Goal: Find specific page/section: Find specific page/section

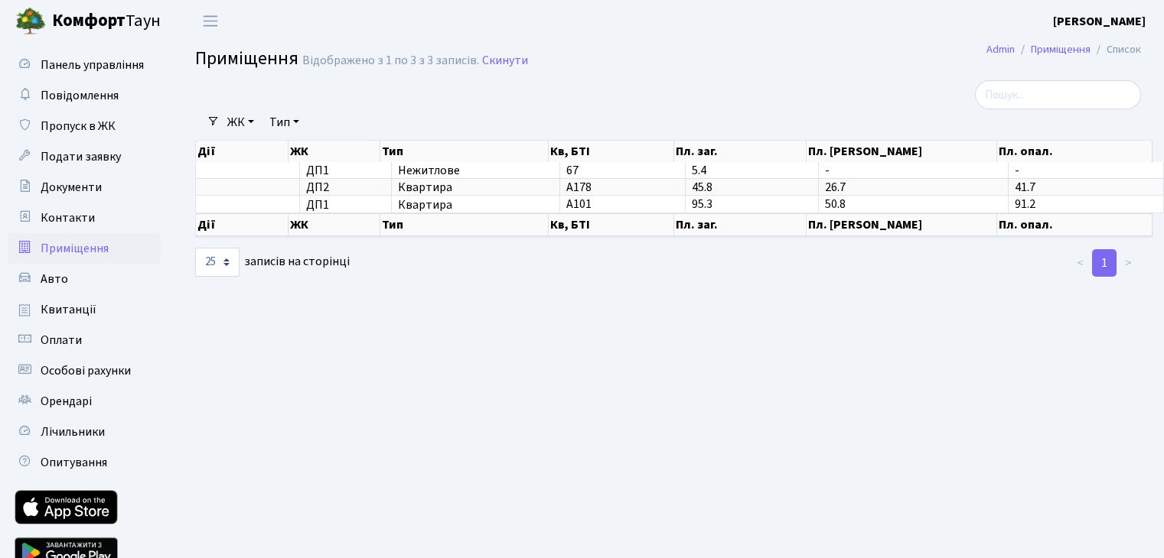
select select "25"
click at [83, 321] on link "Квитанції" at bounding box center [84, 310] width 153 height 31
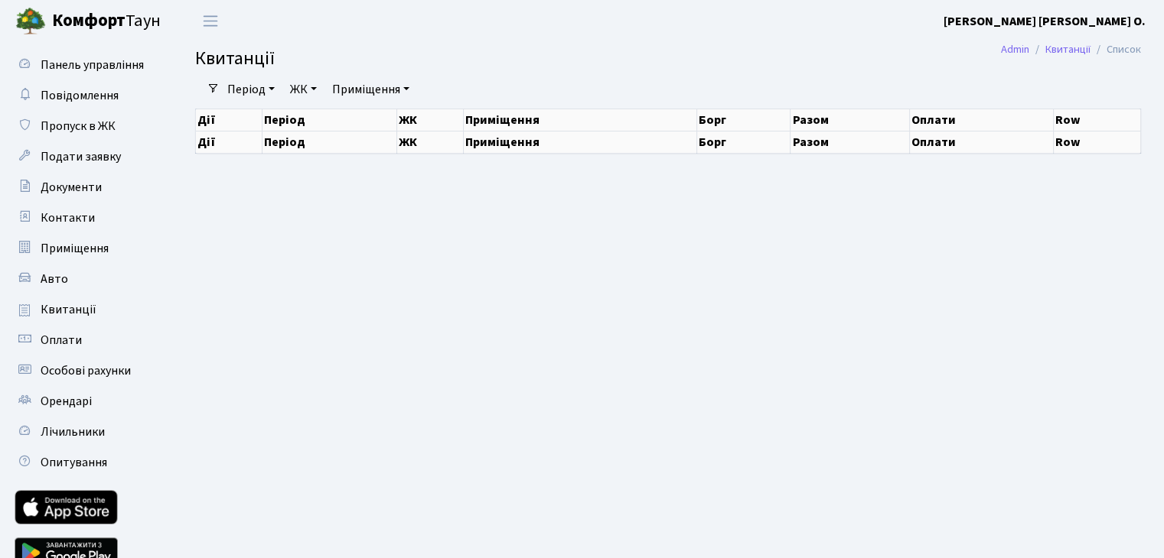
select select "25"
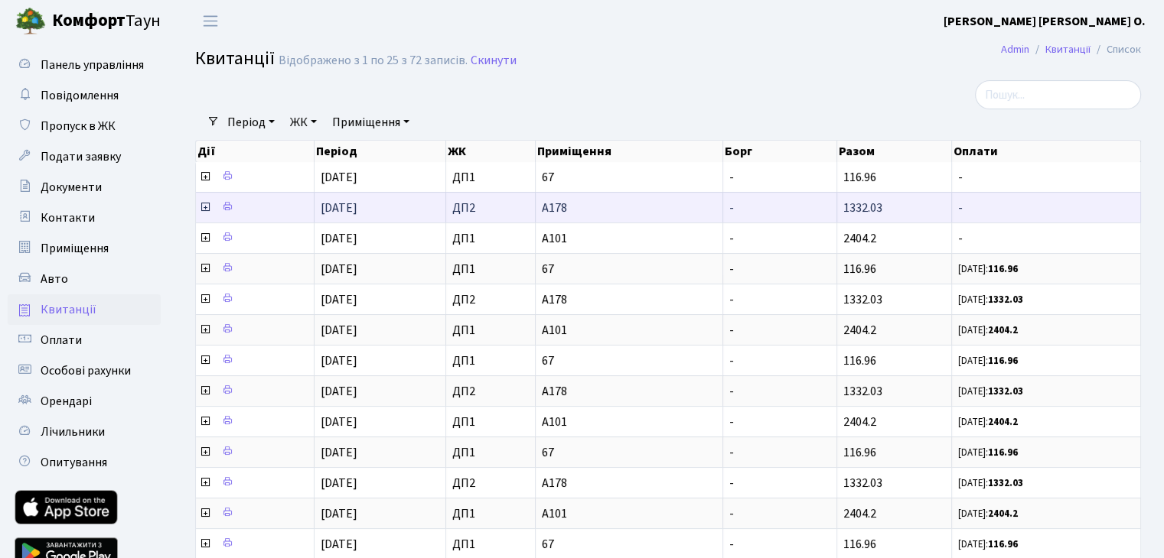
click at [207, 204] on icon at bounding box center [205, 207] width 12 height 12
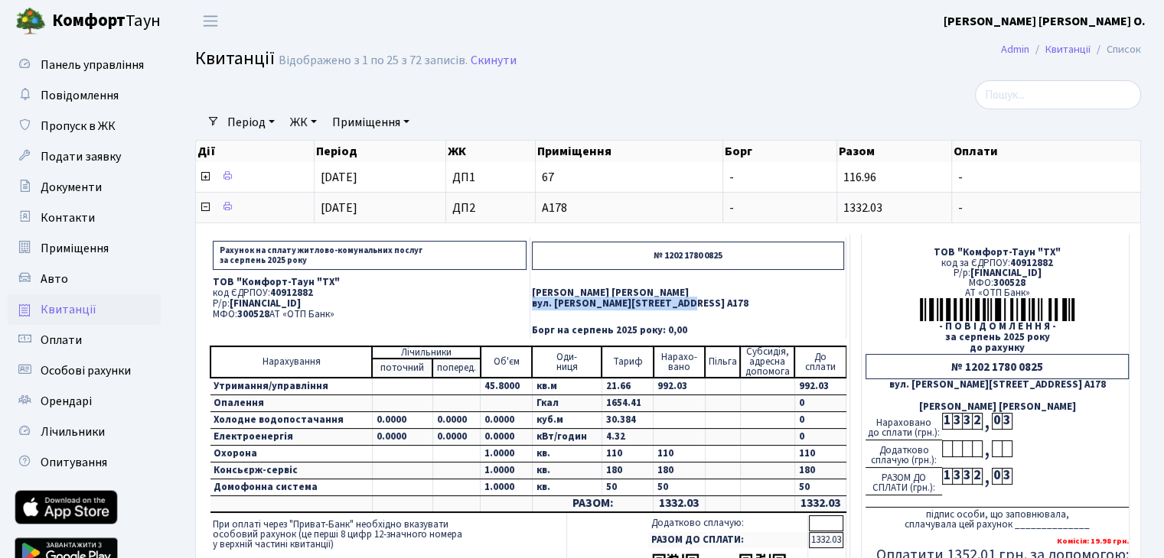
drag, startPoint x: 566, startPoint y: 301, endPoint x: 722, endPoint y: 301, distance: 156.1
click at [722, 301] on p "вул. Некрасова, 12а, кв. А178" at bounding box center [688, 304] width 312 height 10
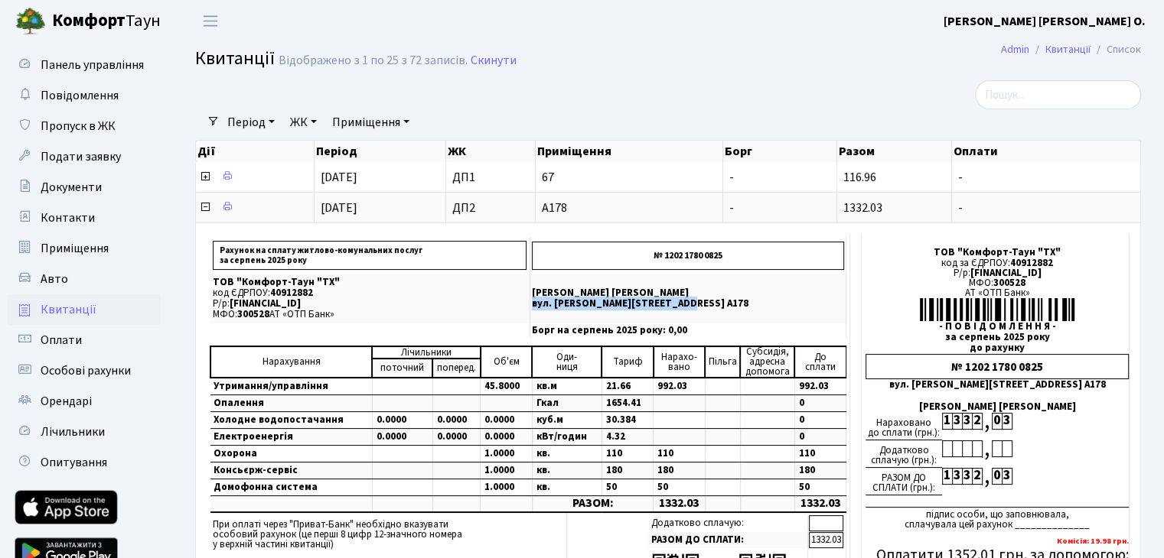
copy p "вул. Некрасова, 12а, кв. А178"
